Goal: Task Accomplishment & Management: Complete application form

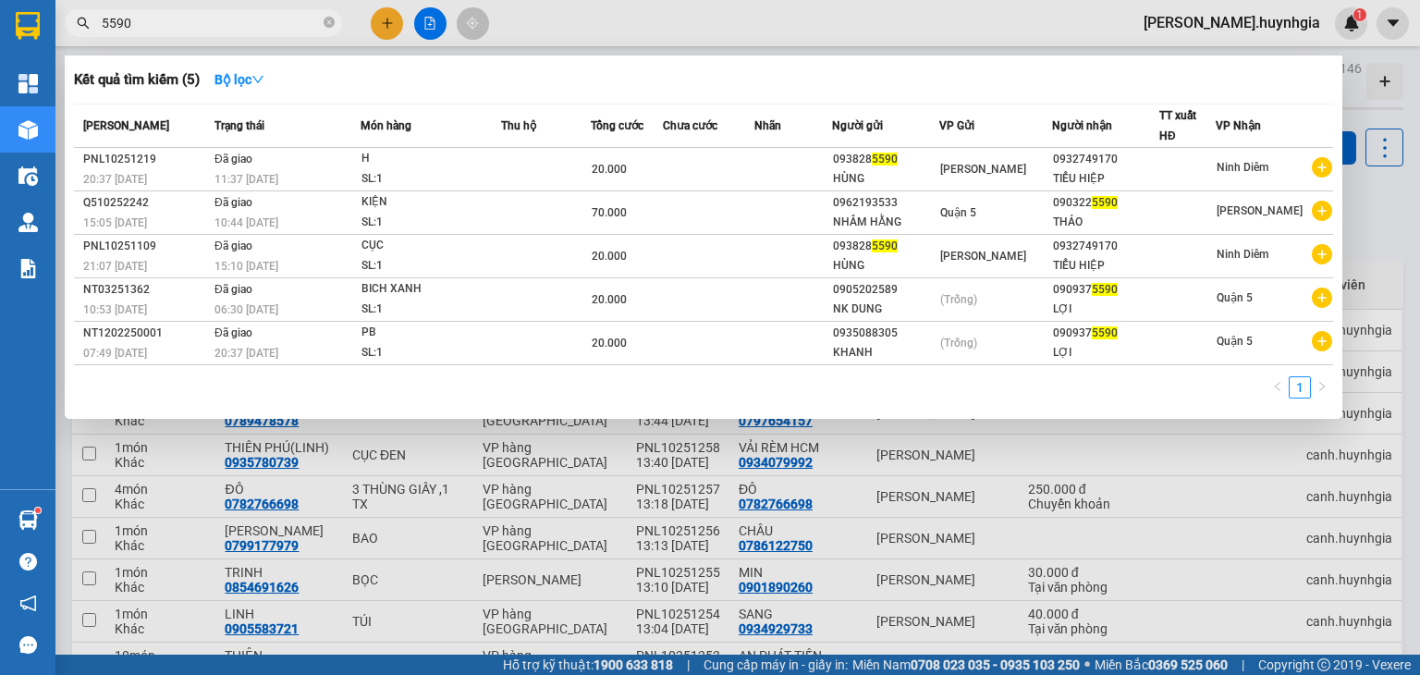
click at [159, 17] on input "5590" at bounding box center [211, 23] width 218 height 20
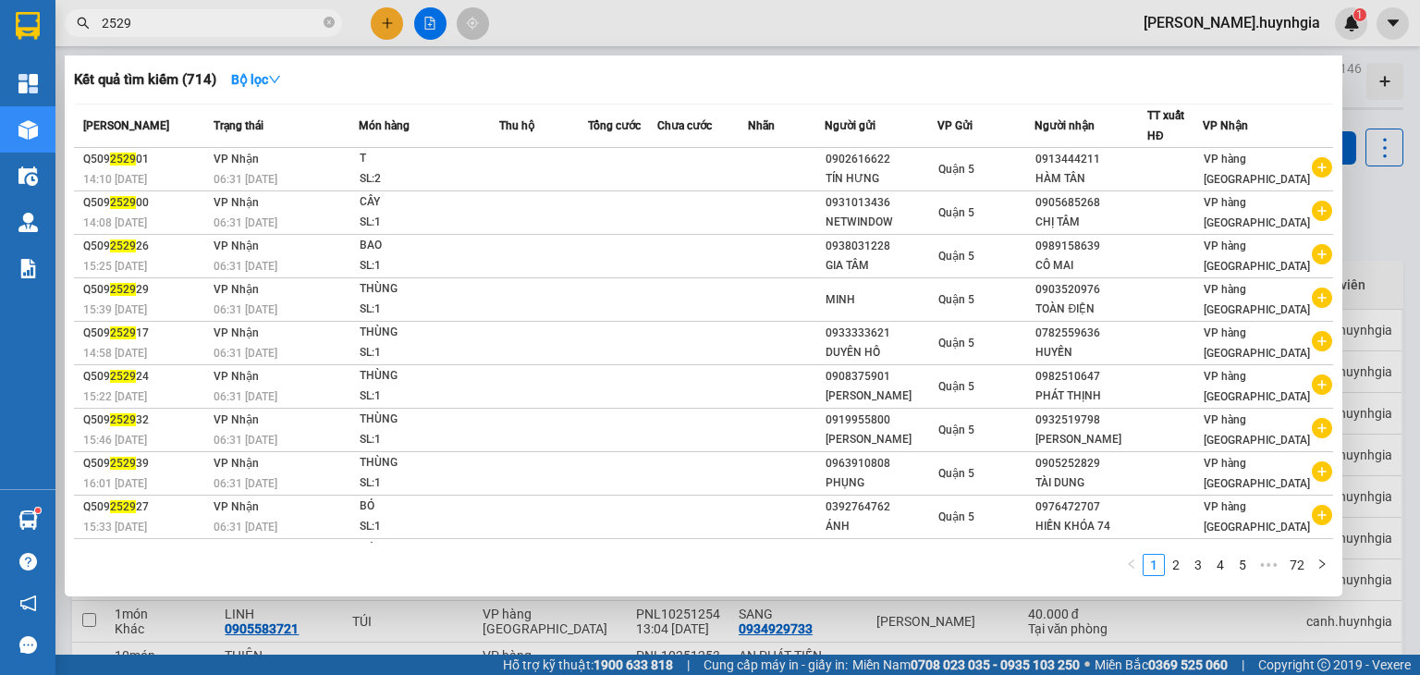
click at [174, 27] on input "2529" at bounding box center [211, 23] width 218 height 20
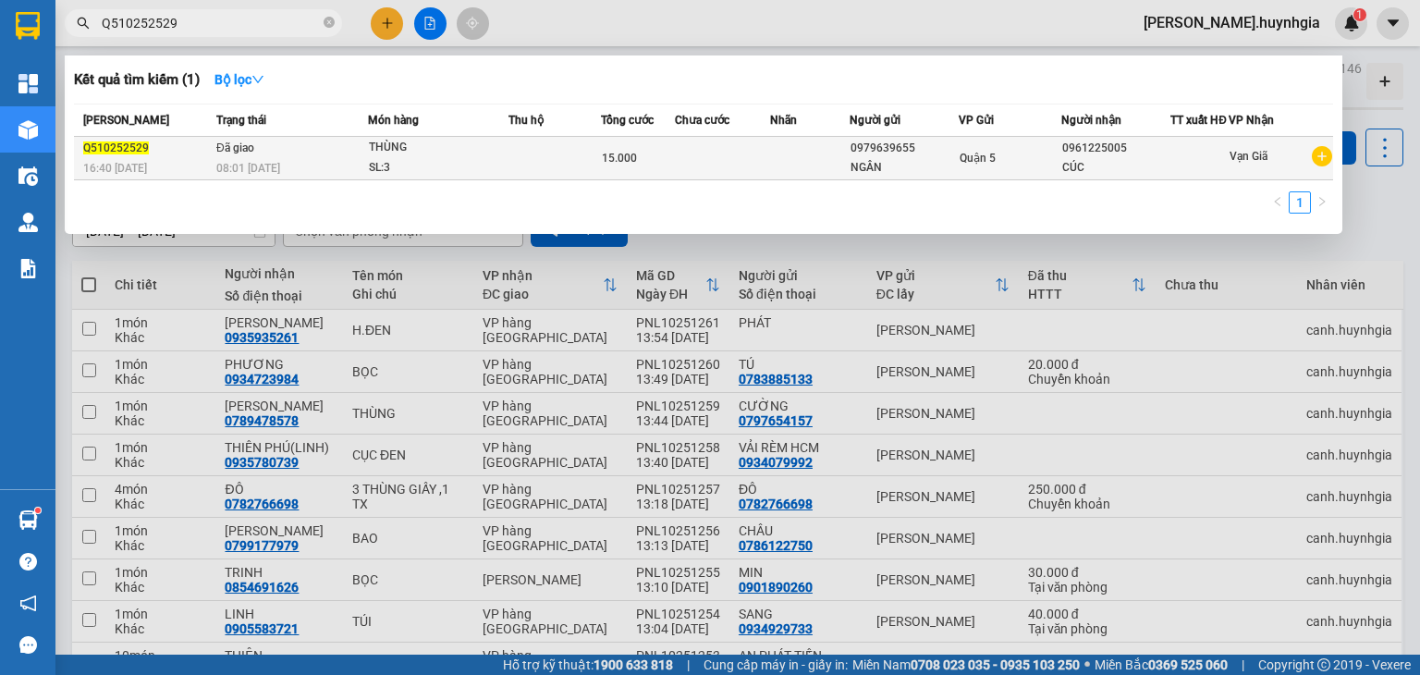
type input "Q510252529"
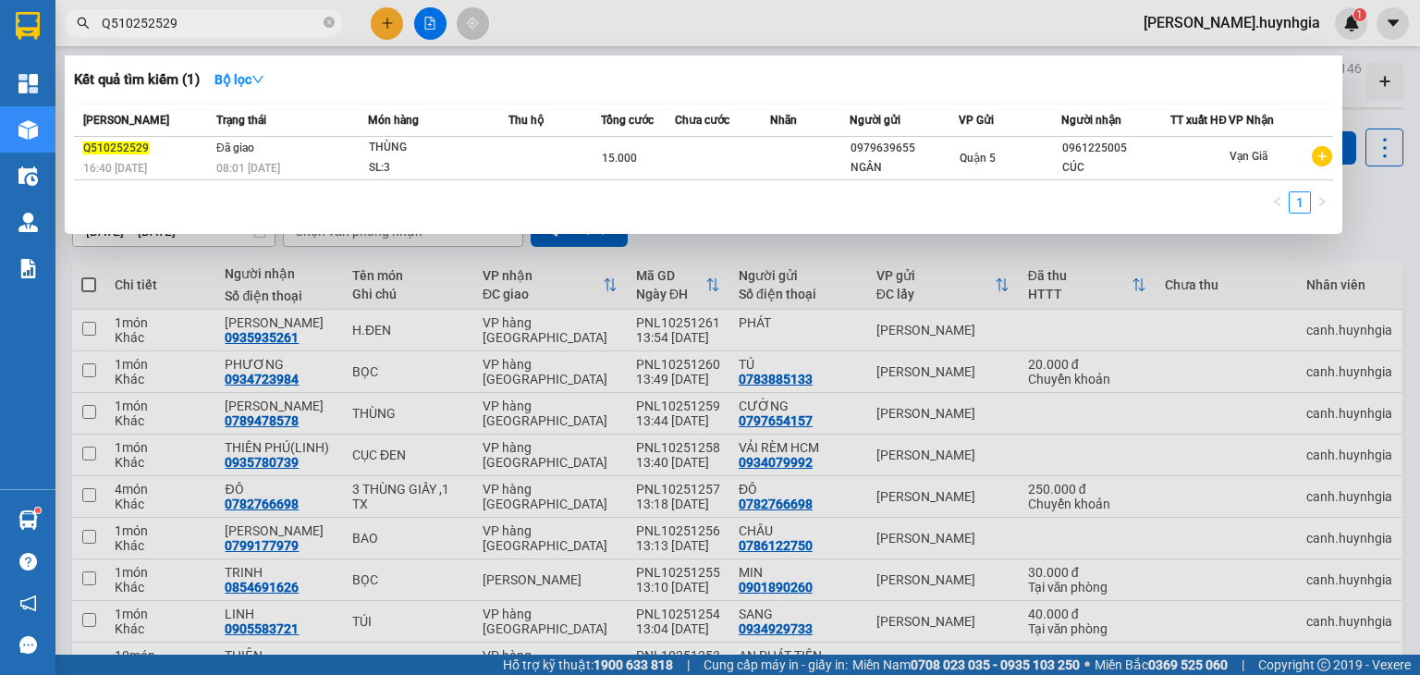
click at [613, 178] on td "15.000" at bounding box center [638, 158] width 74 height 43
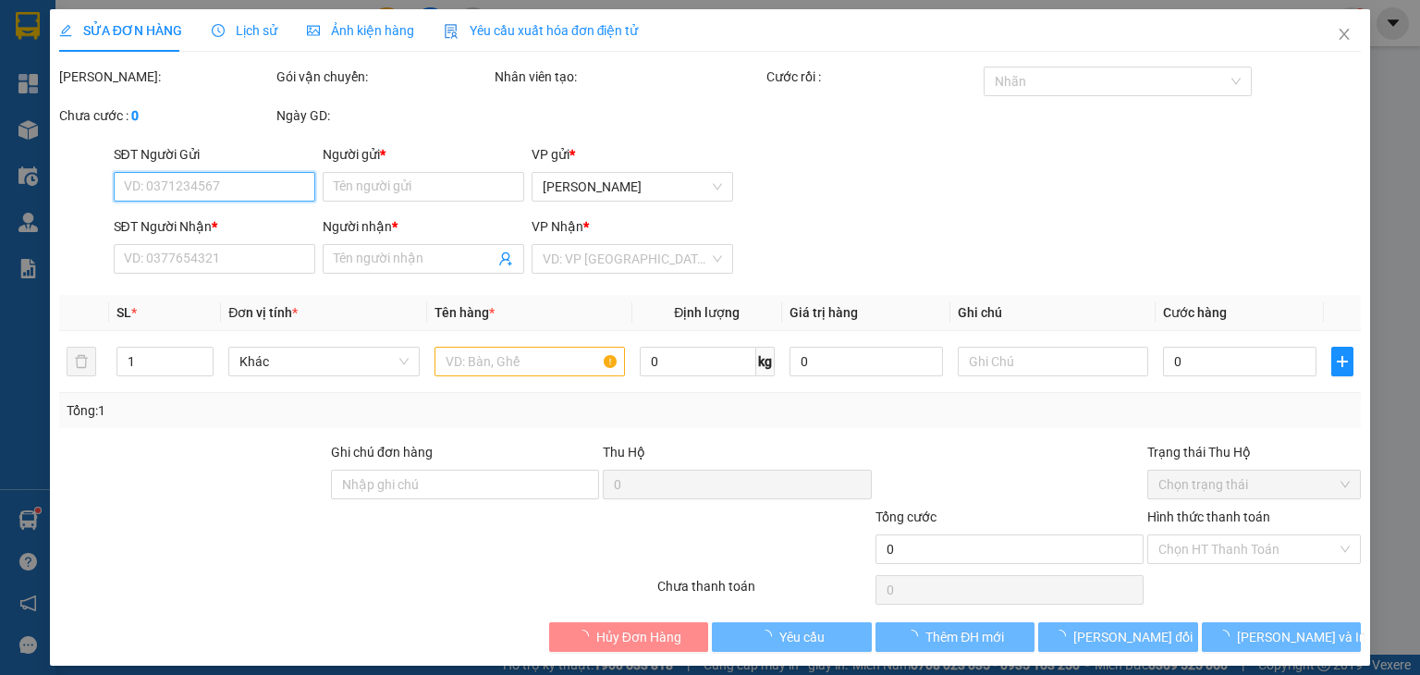
type input "0979639655"
type input "NGÂN"
type input "0961225005"
type input "CÚC"
type input "15.000"
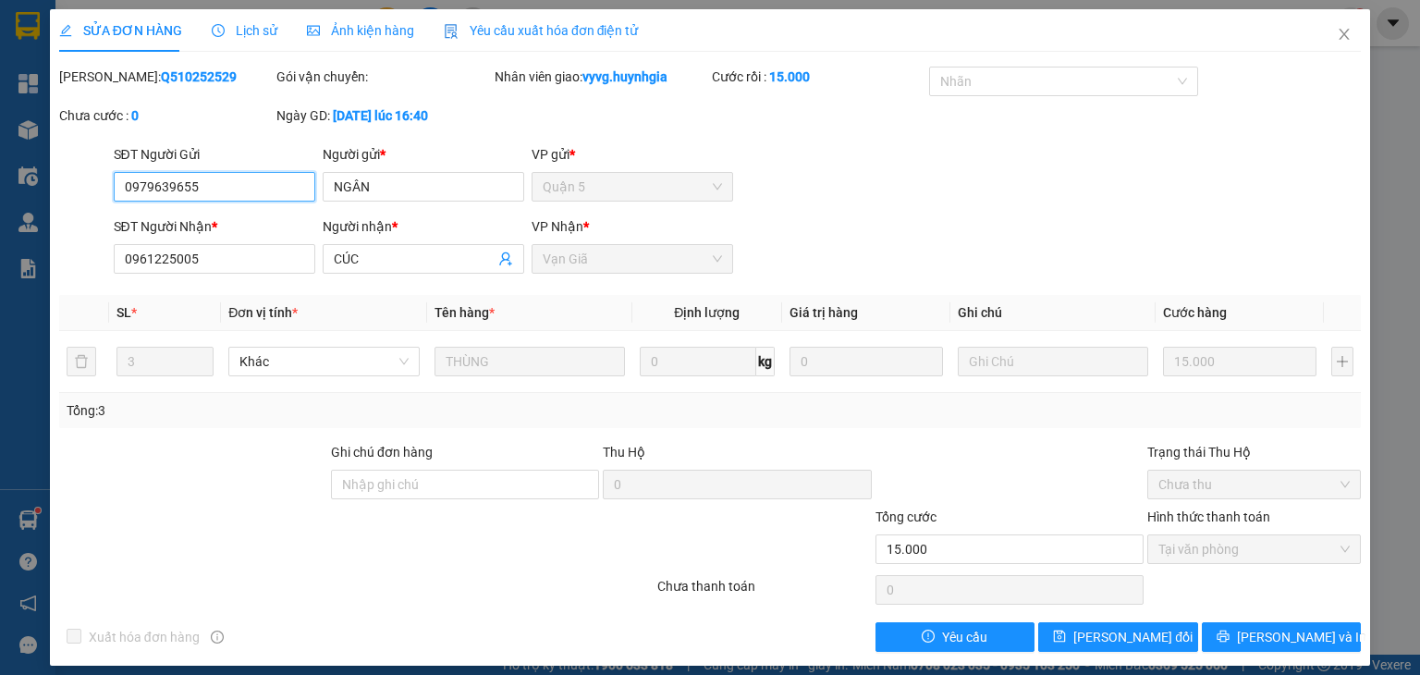
click at [1233, 555] on span "Tại văn phòng" at bounding box center [1253, 549] width 191 height 28
click at [1264, 482] on span "Chưa thu" at bounding box center [1253, 484] width 191 height 28
click at [1249, 550] on span "Tại văn phòng" at bounding box center [1253, 549] width 191 height 28
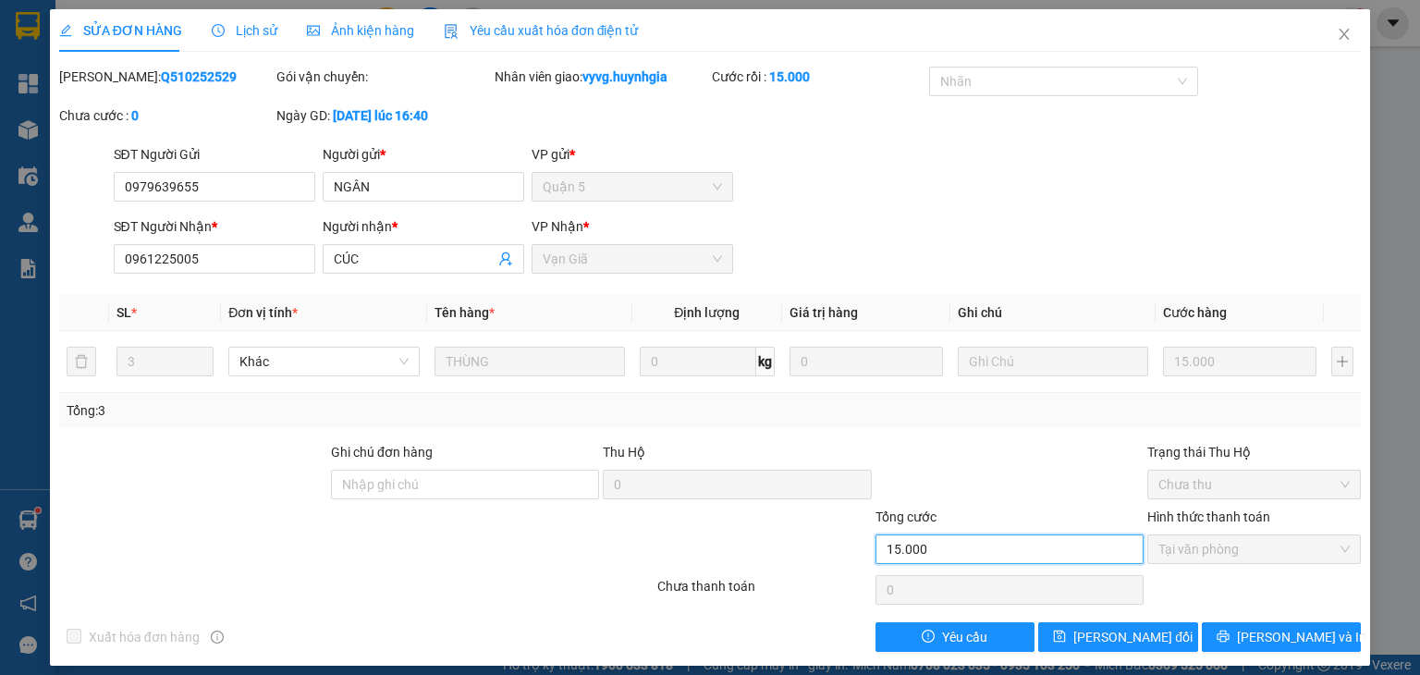
click at [947, 539] on input "15.000" at bounding box center [1009, 549] width 268 height 30
click at [947, 534] on input "15.000" at bounding box center [1009, 549] width 268 height 30
click at [945, 544] on input "15.000" at bounding box center [1009, 549] width 268 height 30
click at [1337, 29] on icon "close" at bounding box center [1344, 34] width 15 height 15
